Goal: Transaction & Acquisition: Purchase product/service

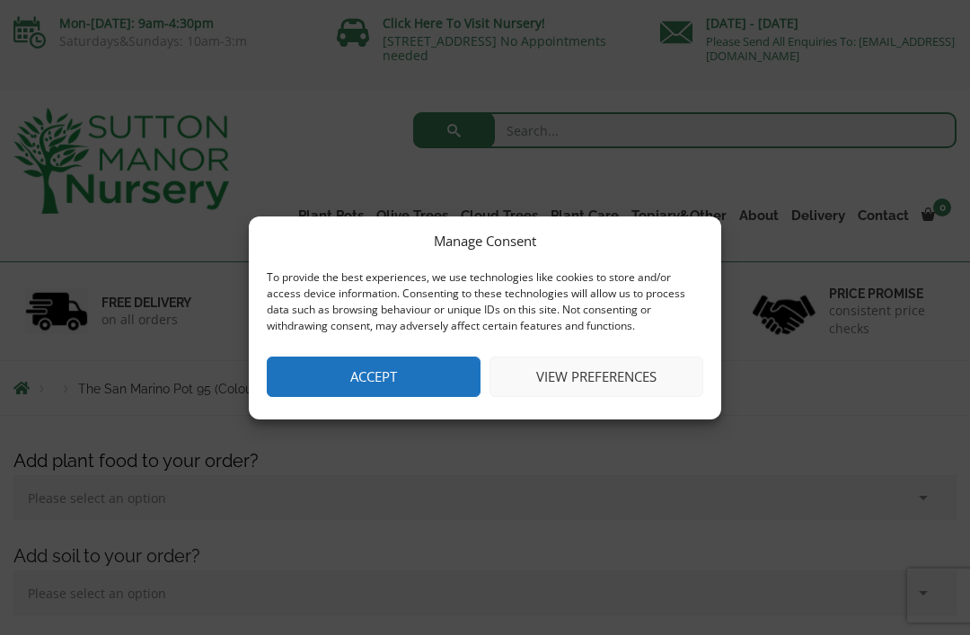
click at [397, 374] on button "Accept" at bounding box center [374, 376] width 214 height 40
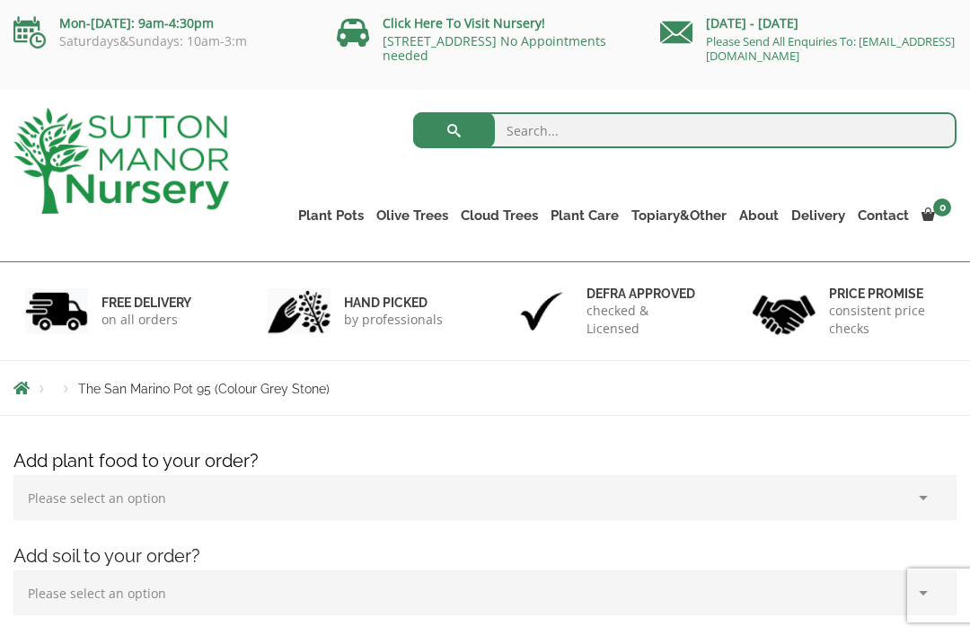
click at [0, 0] on link "Resin Bonded Pots" at bounding box center [0, 0] width 0 height 0
click at [329, 211] on link "Plant Pots" at bounding box center [331, 215] width 78 height 25
click at [0, 0] on ul "Resin Bonded Pots The Amalfi Pots The Milan Pots The Capri Pots The Brunello Po…" at bounding box center [0, 0] width 0 height 0
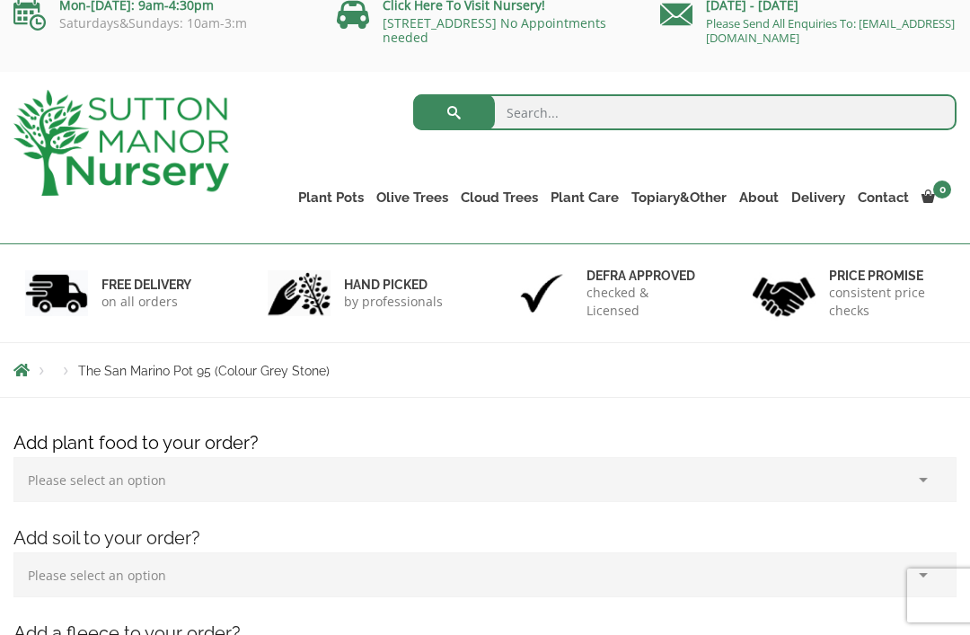
scroll to position [22, 0]
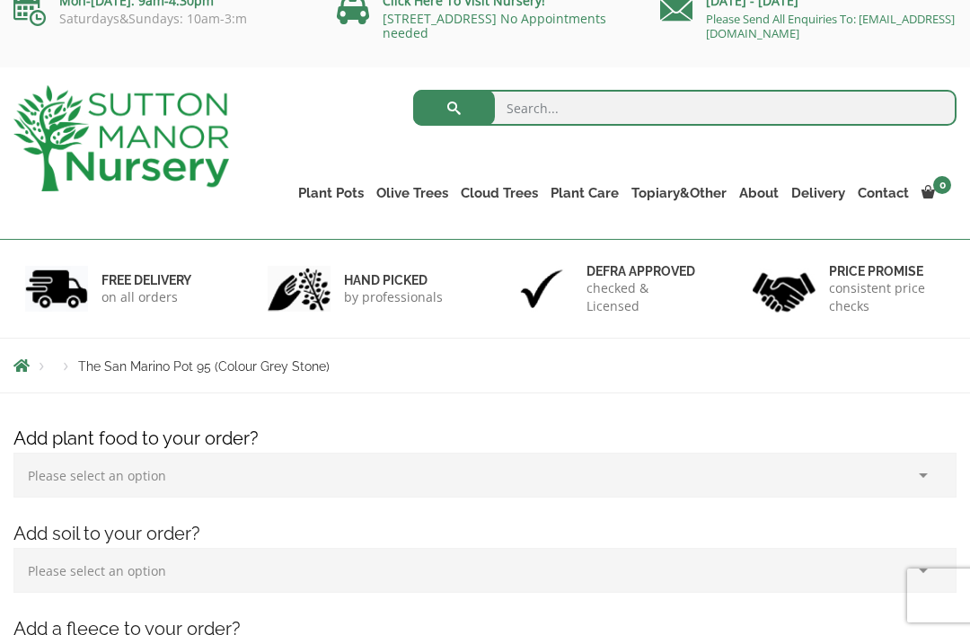
click at [0, 0] on ul "Resin Bonded Pots The Amalfi Pots The Milan Pots The Capri Pots The Brunello Po…" at bounding box center [0, 0] width 0 height 0
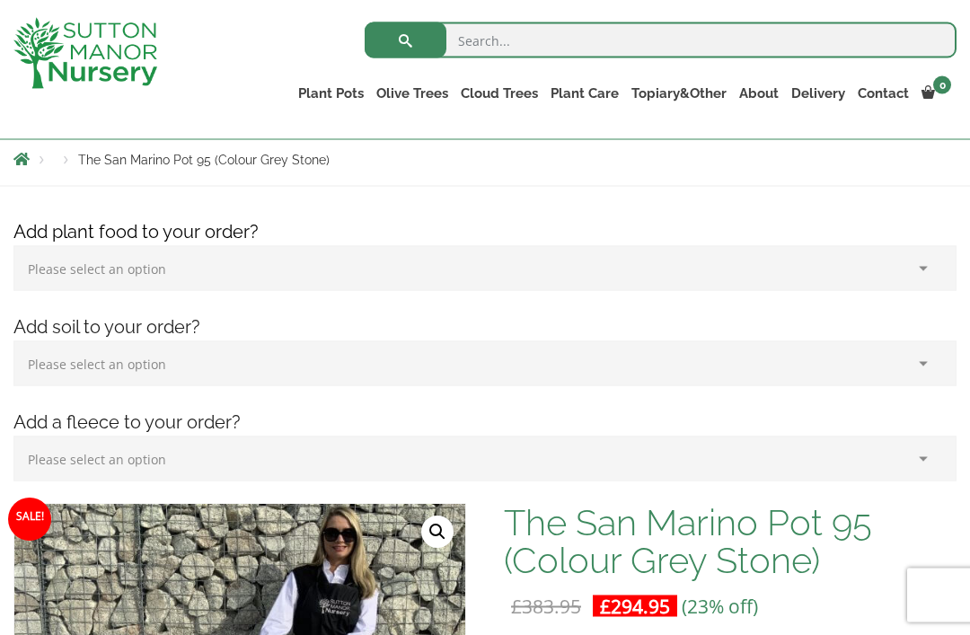
scroll to position [206, 0]
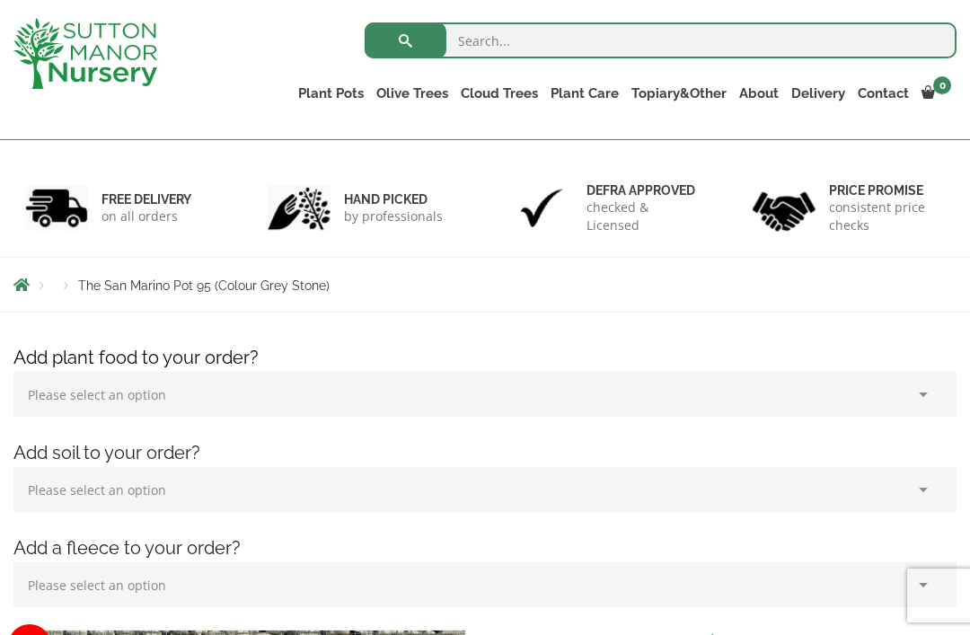
scroll to position [0, 0]
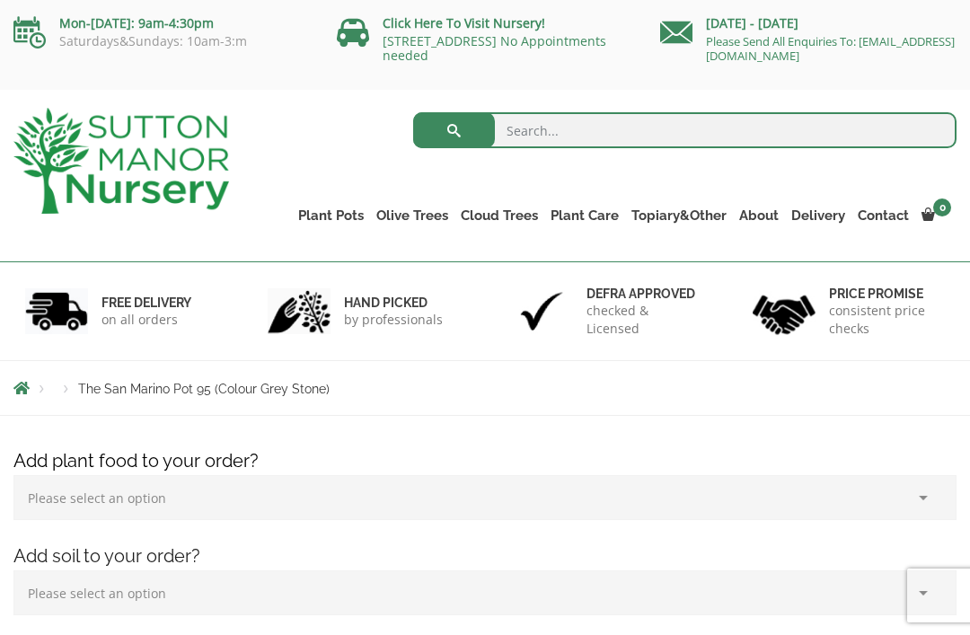
click at [604, 132] on input "search" at bounding box center [684, 130] width 543 height 36
type input "Tall planter"
click at [453, 130] on button "submit" at bounding box center [454, 130] width 82 height 36
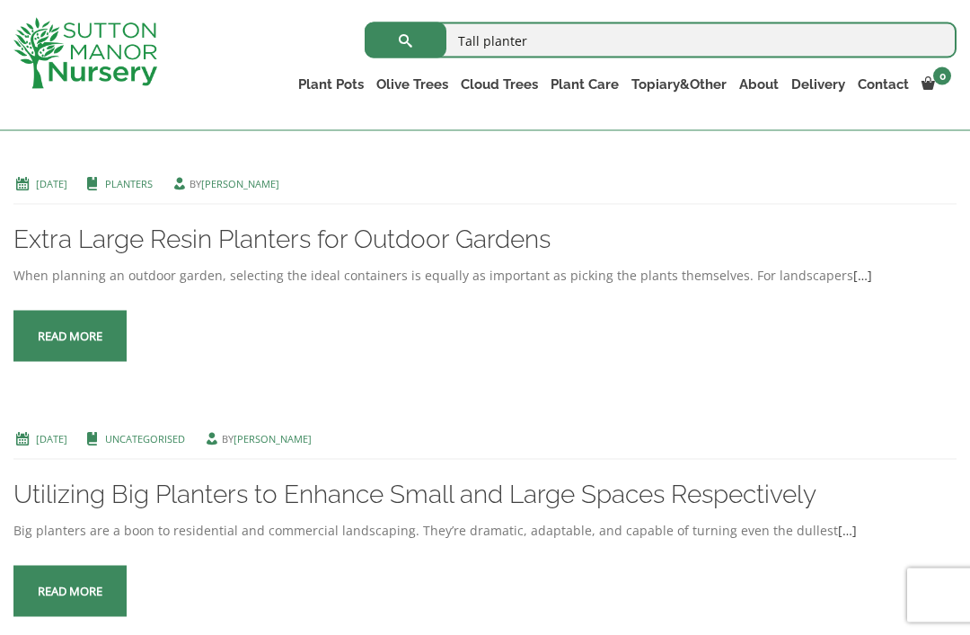
scroll to position [869, 0]
click at [70, 336] on span at bounding box center [70, 336] width 0 height 0
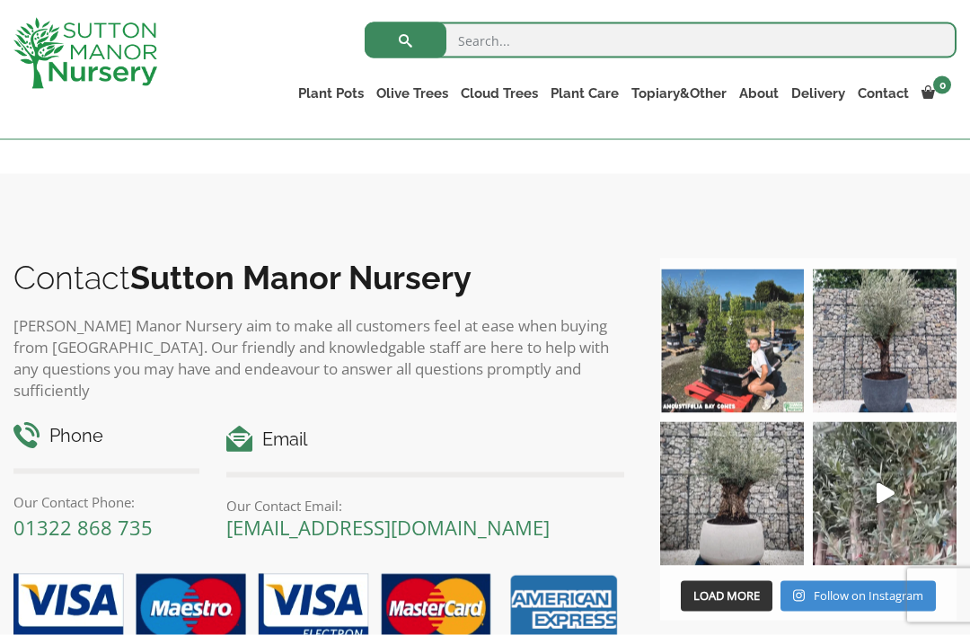
scroll to position [1621, 0]
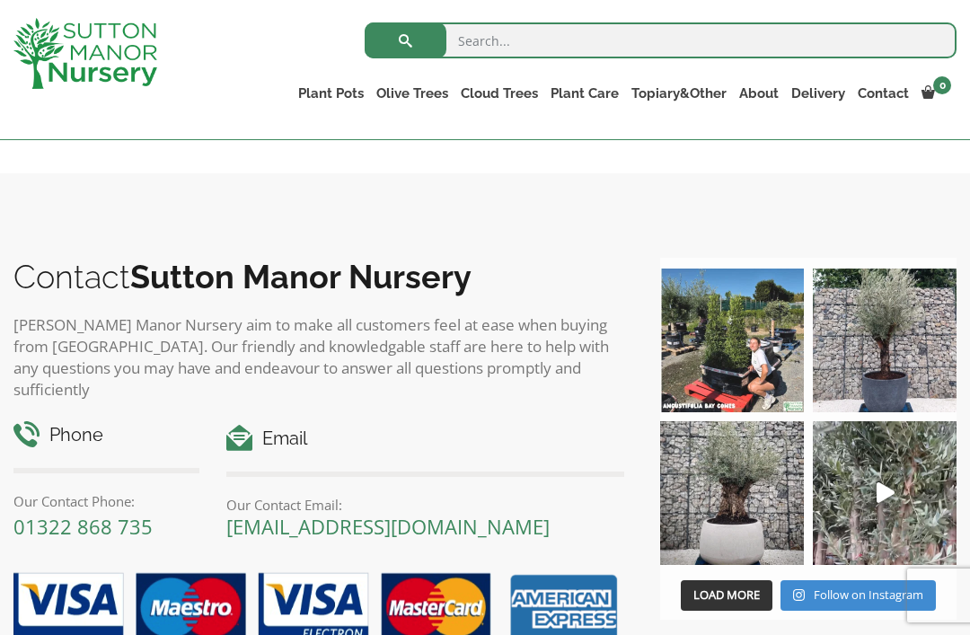
click at [0, 0] on link "The Pisa Pot 80 (All Colours)" at bounding box center [0, 0] width 0 height 0
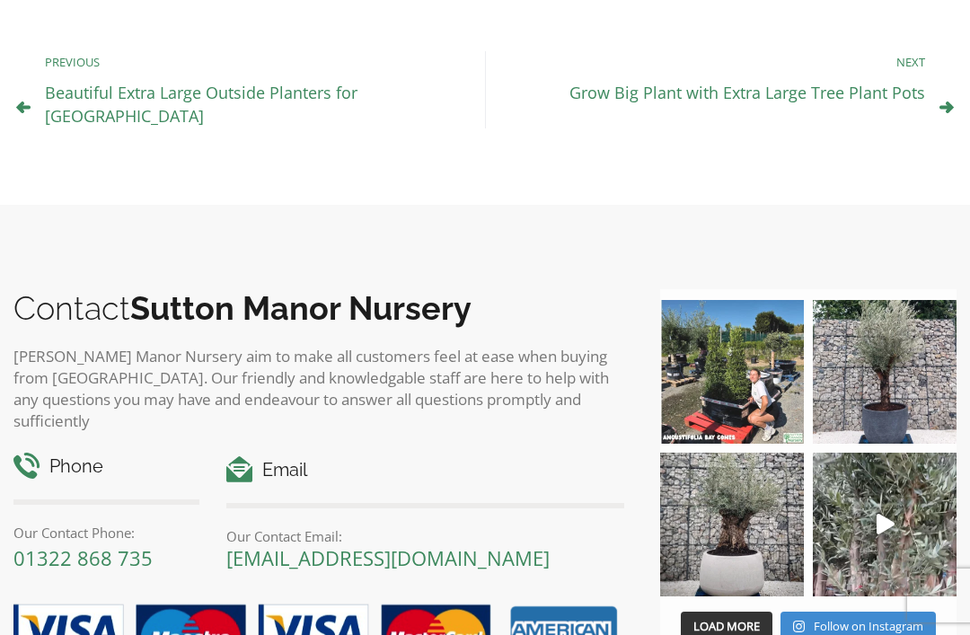
scroll to position [1678, 0]
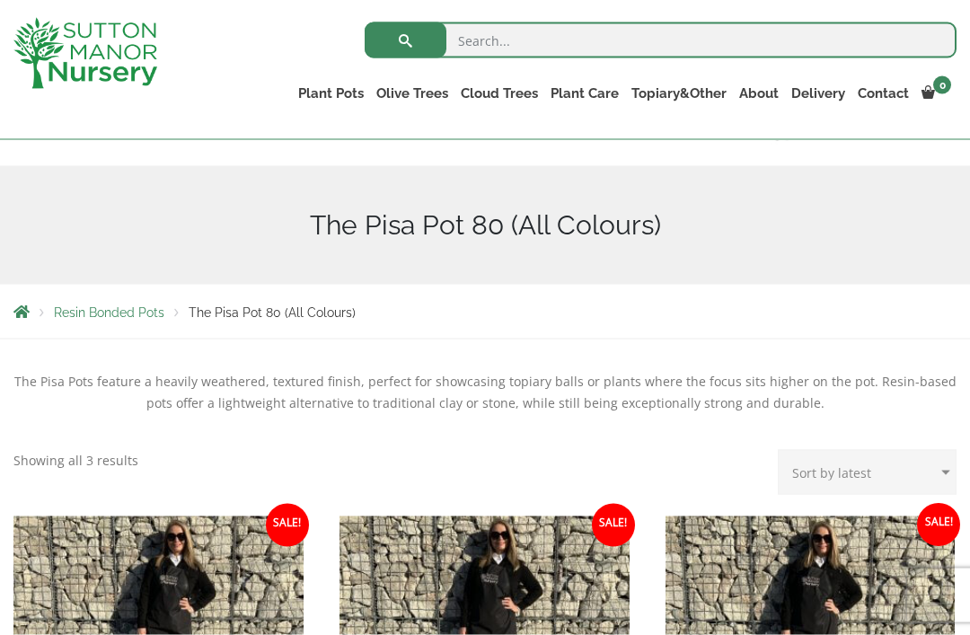
scroll to position [146, 0]
